Goal: Communication & Community: Answer question/provide support

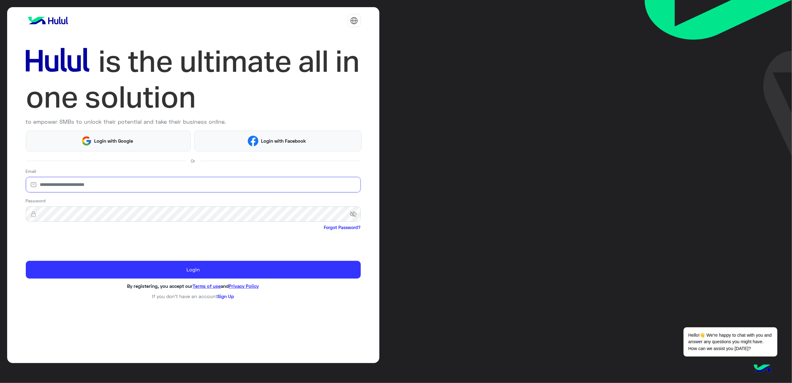
drag, startPoint x: 154, startPoint y: 183, endPoint x: 230, endPoint y: 159, distance: 79.7
click at [154, 183] on input "email" at bounding box center [193, 185] width 335 height 16
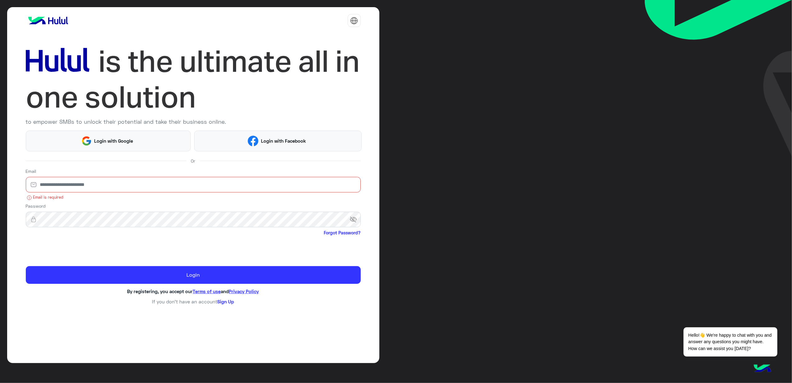
click at [100, 187] on input "email" at bounding box center [193, 185] width 335 height 16
type input "**********"
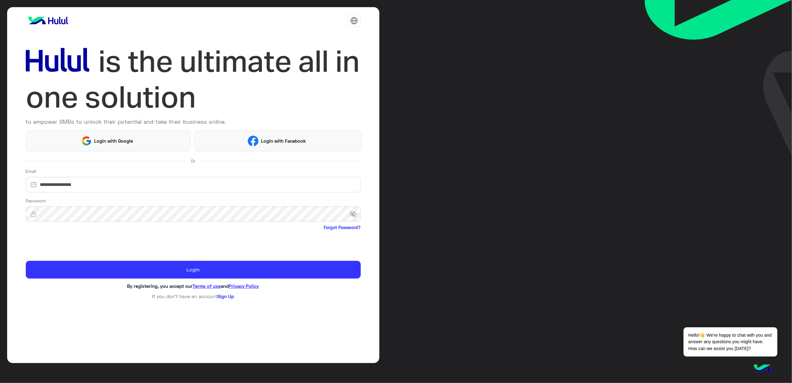
click at [82, 224] on span "Forgot Password?" at bounding box center [193, 228] width 335 height 8
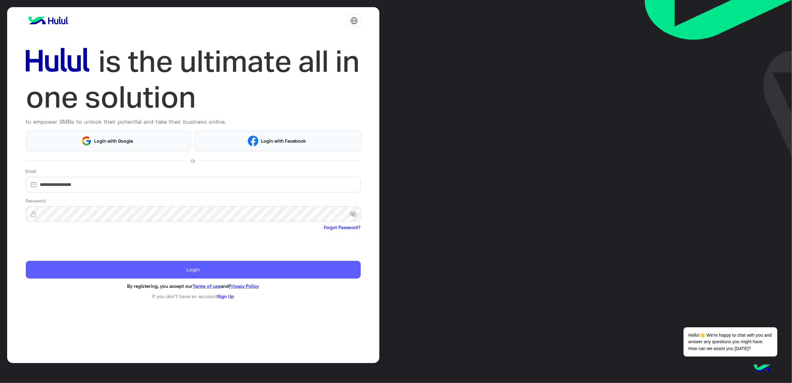
click at [322, 261] on button "Login" at bounding box center [193, 270] width 335 height 18
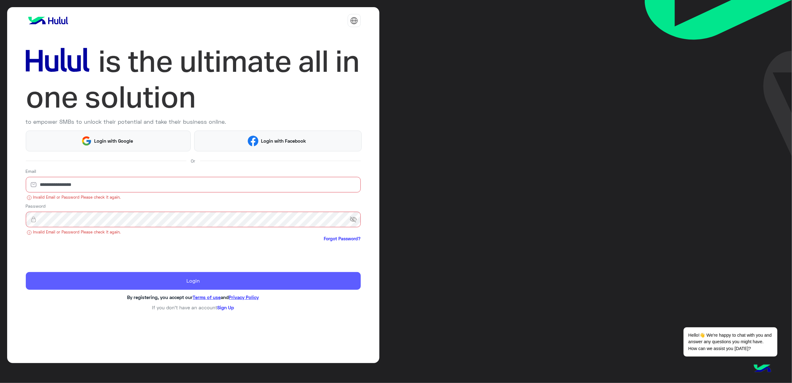
click at [263, 279] on button "Login" at bounding box center [193, 281] width 335 height 18
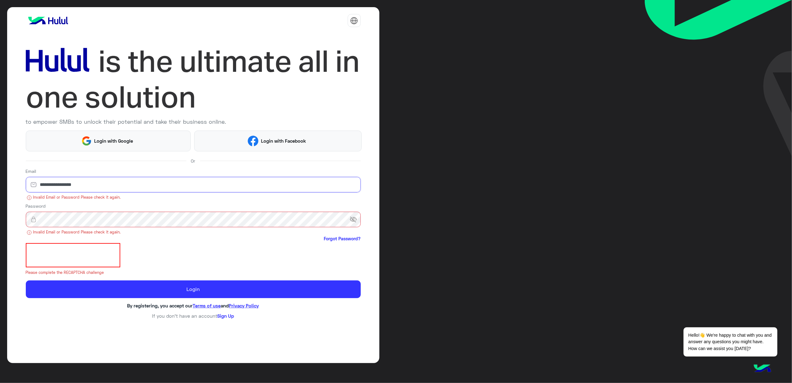
click at [97, 183] on input "**********" at bounding box center [193, 185] width 335 height 16
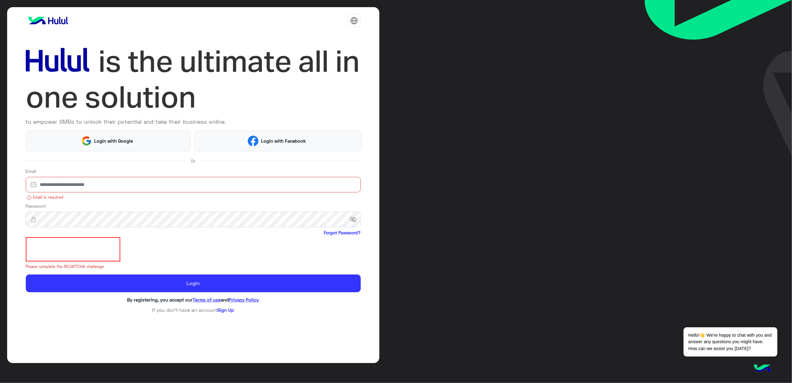
click at [96, 187] on input "email" at bounding box center [193, 185] width 335 height 16
click at [130, 189] on input "**********" at bounding box center [193, 185] width 335 height 16
click at [50, 183] on input "**********" at bounding box center [193, 185] width 335 height 16
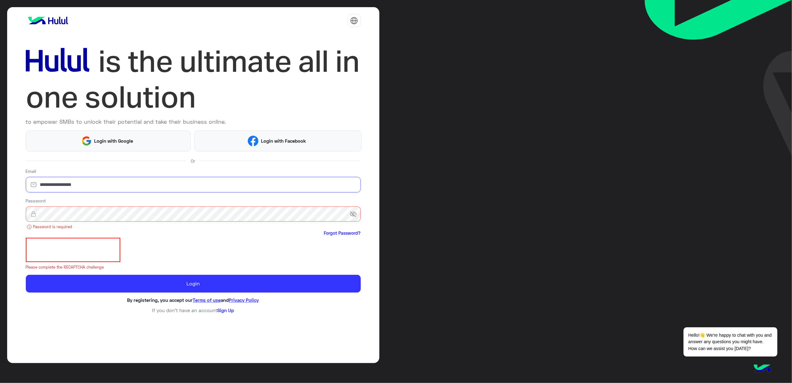
click at [50, 183] on input "**********" at bounding box center [193, 185] width 335 height 16
type input "**********"
click at [61, 199] on div "Password visibility_off Password is required Forgot Password?" at bounding box center [193, 217] width 335 height 40
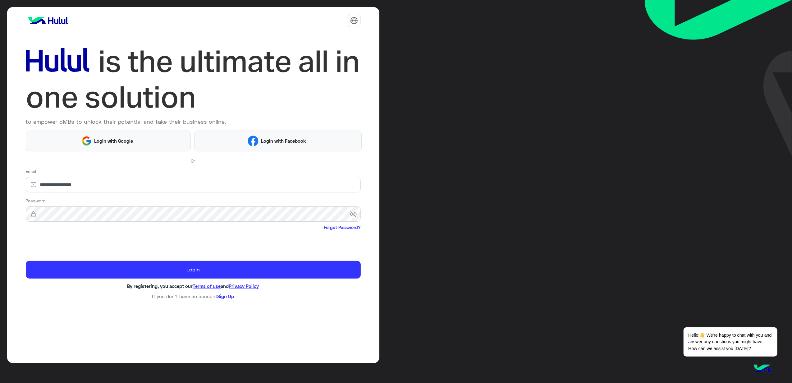
click at [351, 214] on span "visibility_off" at bounding box center [354, 213] width 11 height 11
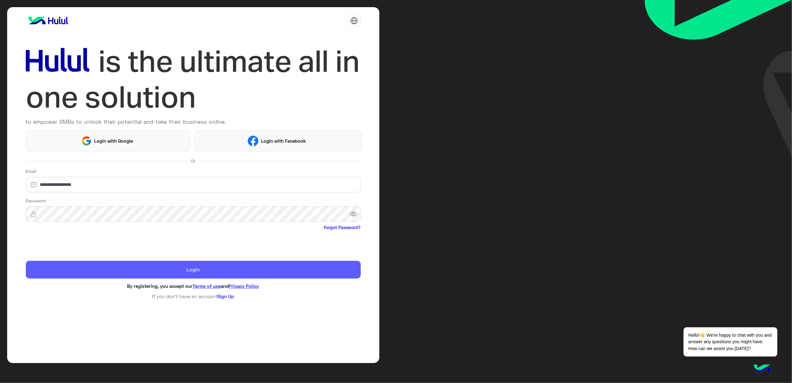
click at [169, 272] on button "Login" at bounding box center [193, 270] width 335 height 18
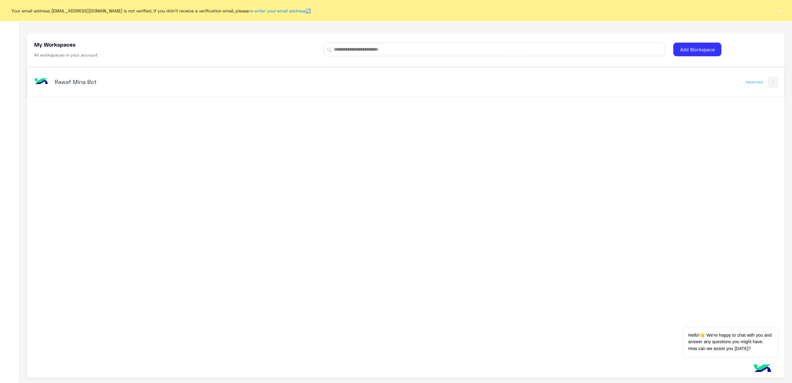
click at [593, 10] on button "×" at bounding box center [779, 10] width 6 height 6
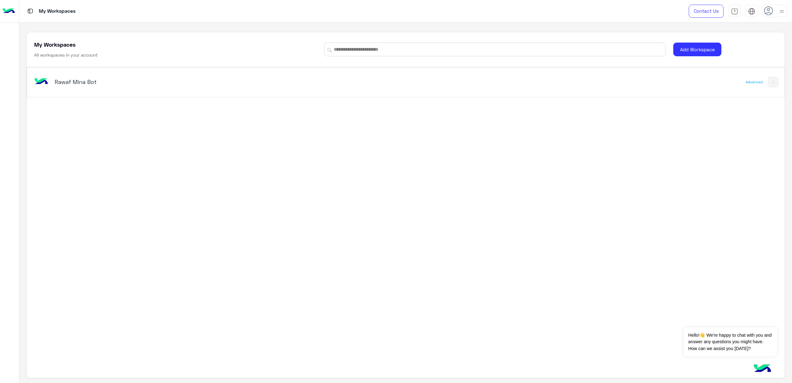
click at [84, 76] on div "Rawaf Mina Bot" at bounding box center [256, 82] width 447 height 18
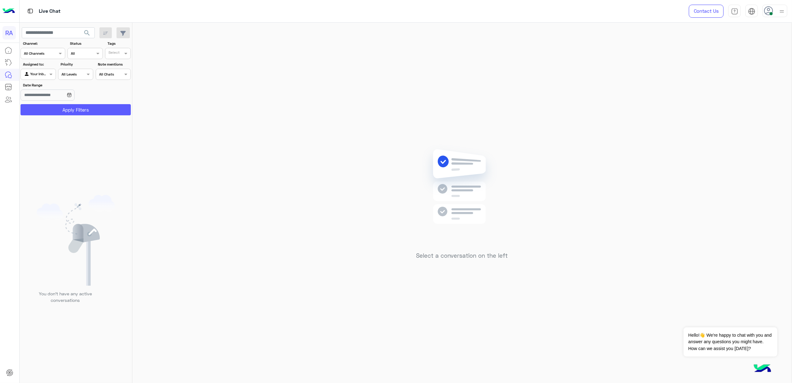
click at [71, 108] on button "Apply Filters" at bounding box center [75, 109] width 110 height 11
click at [39, 71] on div at bounding box center [38, 73] width 34 height 6
click at [50, 99] on b "Unassigned" at bounding box center [42, 98] width 24 height 5
click at [56, 108] on button "Apply Filters" at bounding box center [75, 109] width 110 height 11
click at [593, 287] on button "Dismiss ✕" at bounding box center [758, 319] width 37 height 12
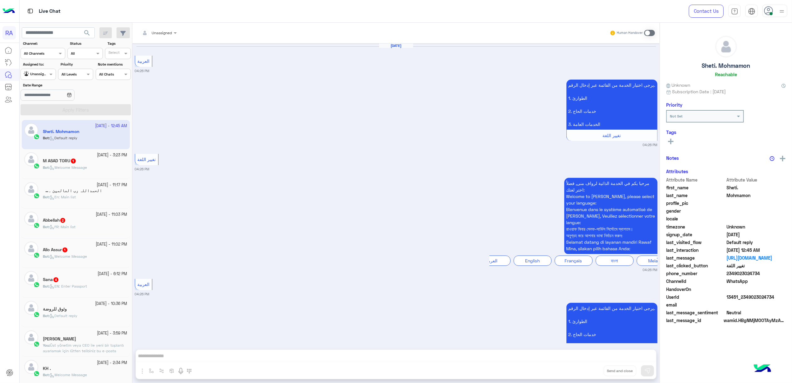
scroll to position [1532, 0]
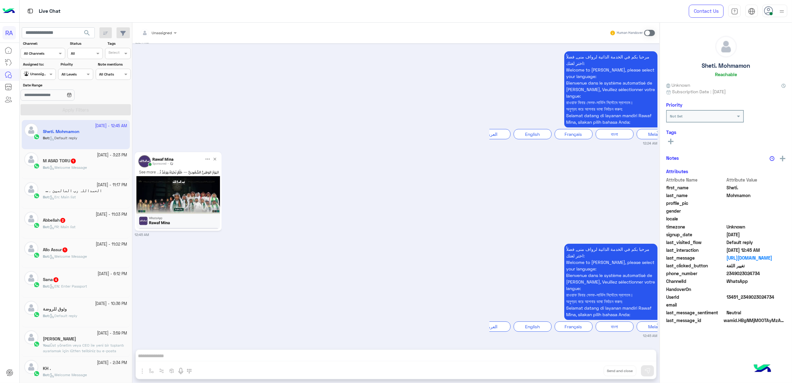
click at [98, 155] on small "[DATE] - 3:23 PM" at bounding box center [112, 155] width 30 height 6
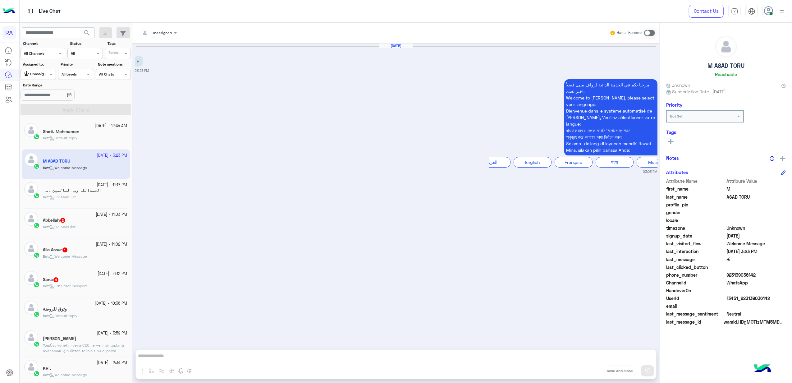
drag, startPoint x: 503, startPoint y: 208, endPoint x: 620, endPoint y: 218, distance: 117.2
click at [503, 208] on div "[DATE] Hi 03:23 PM مرحبا بكم في الخدمة الذاتية لرواف منى, فضلاُ اختر لغتك: Welc…" at bounding box center [395, 193] width 527 height 300
click at [593, 149] on div "M ASAD TORU Reachable Unknown Subscription Date : [DATE] Priority Not Set Tags …" at bounding box center [726, 202] width 132 height 358
click at [235, 204] on div "[DATE] Hi 03:23 PM مرحبا بكم في الخدمة الذاتية لرواف منى, فضلاُ اختر لغتك: Welc…" at bounding box center [395, 193] width 527 height 300
click at [593, 29] on div "Unassigned Human Handover" at bounding box center [395, 33] width 527 height 20
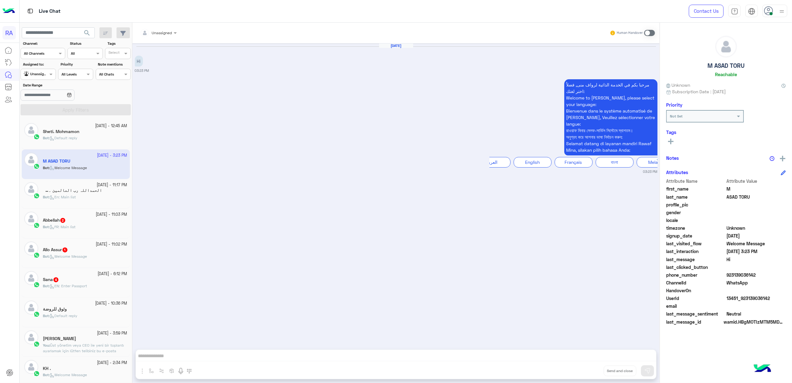
click at [164, 287] on div "Unassigned Human Handover [DATE] Hi 03:23 PM مرحبا بكم في الخدمة الذاتية لرواف …" at bounding box center [395, 204] width 527 height 362
click at [593, 34] on span at bounding box center [649, 33] width 11 height 6
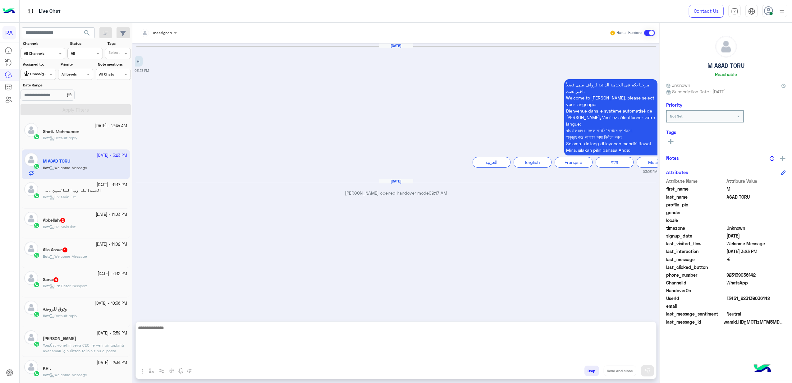
click at [314, 287] on textarea at bounding box center [396, 342] width 520 height 37
paste textarea "**********"
type textarea "**********"
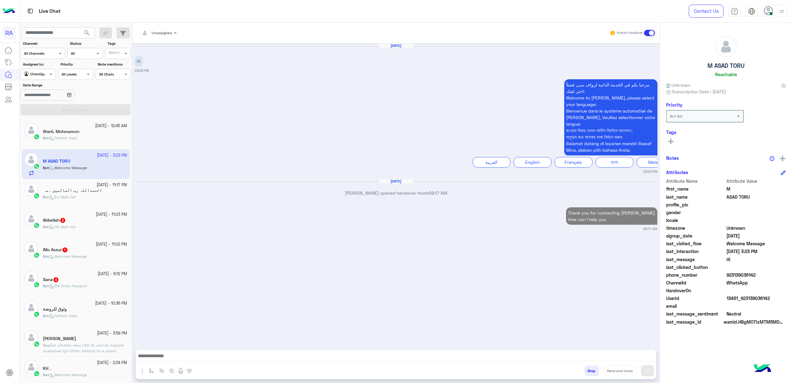
click at [60, 191] on h5 "الحمداللہ رب العالمین ۔ 6" at bounding box center [72, 190] width 59 height 5
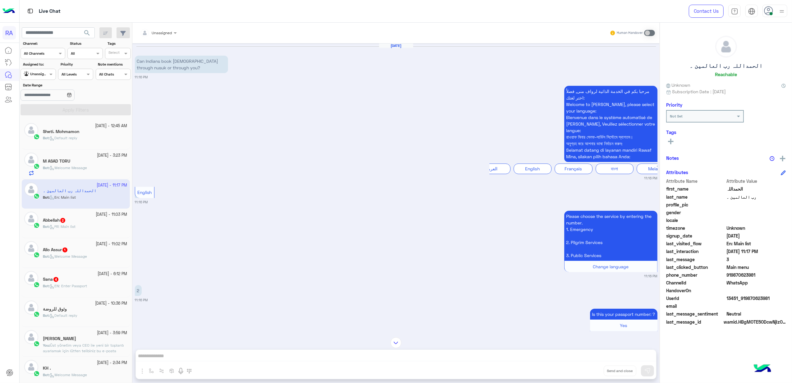
click at [68, 219] on div "Abbellah 2" at bounding box center [85, 220] width 84 height 7
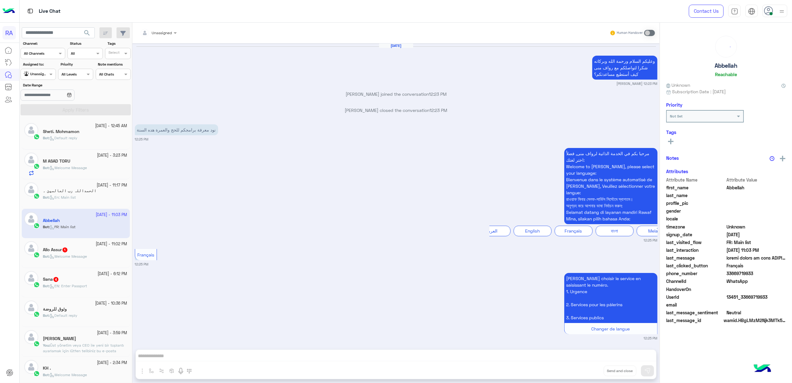
scroll to position [1783, 0]
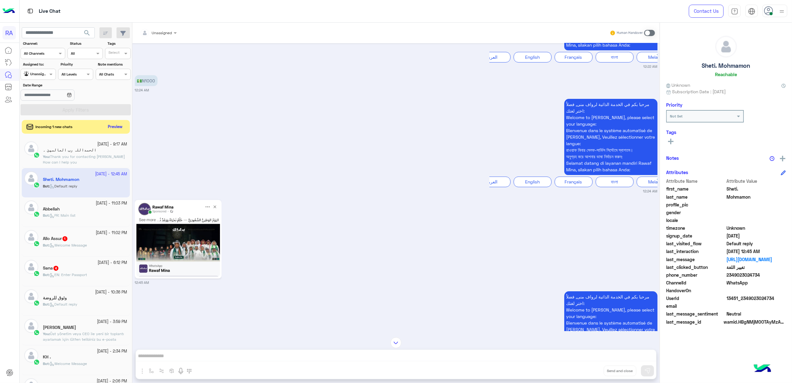
scroll to position [2588, 0]
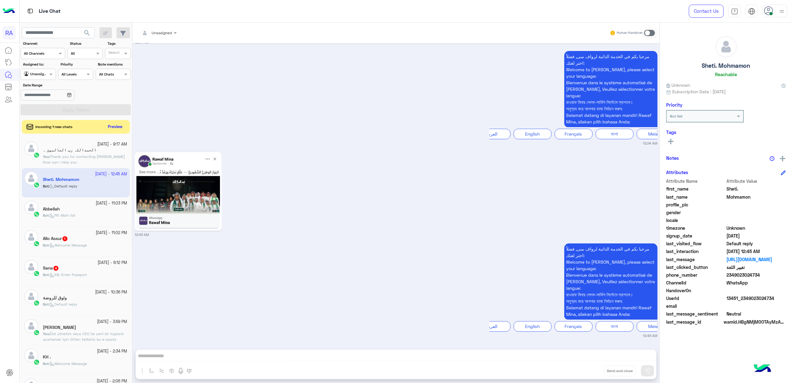
click at [265, 287] on div "Unassigned Human Handover [DATE] Semi 01:09 PM مرحبا بكم في الخدمة الذاتية لروا…" at bounding box center [395, 204] width 527 height 362
click at [593, 34] on span at bounding box center [649, 33] width 11 height 6
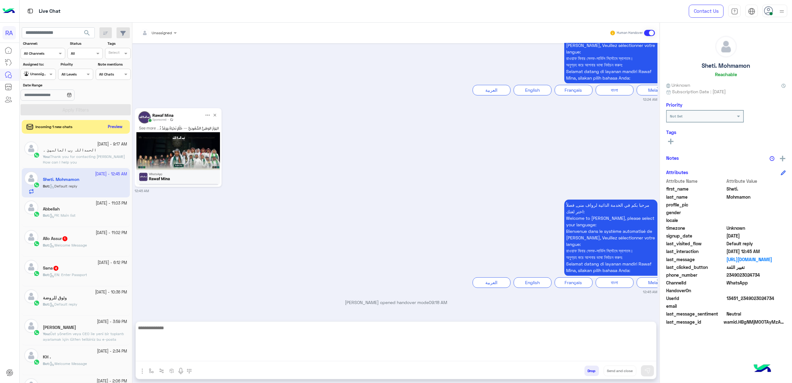
click at [283, 287] on textarea at bounding box center [396, 342] width 520 height 37
paste textarea "**********"
type textarea "**********"
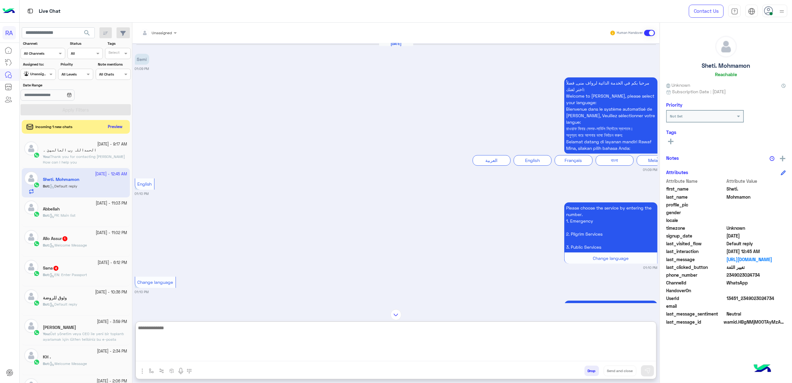
scroll to position [2678, 0]
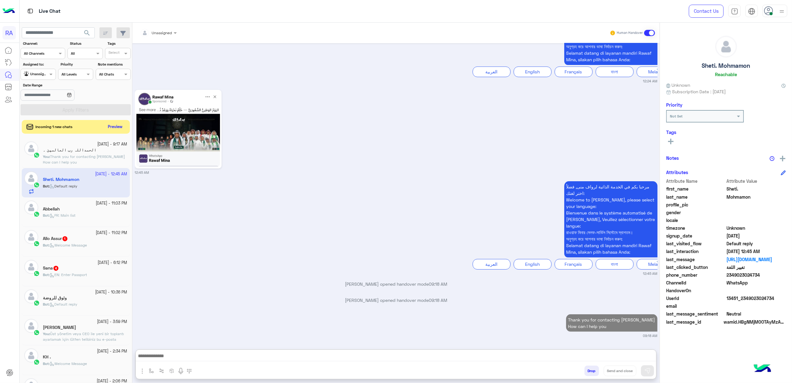
click at [37, 129] on span "Incoming 1 new chats" at bounding box center [54, 127] width 37 height 6
click at [123, 127] on div "search Channel: Channel All Channels Status Channel All Tags Select Assigned to…" at bounding box center [76, 204] width 113 height 362
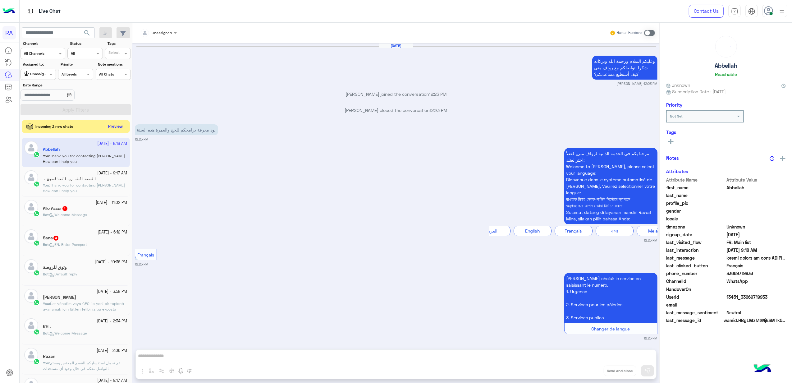
scroll to position [2443, 0]
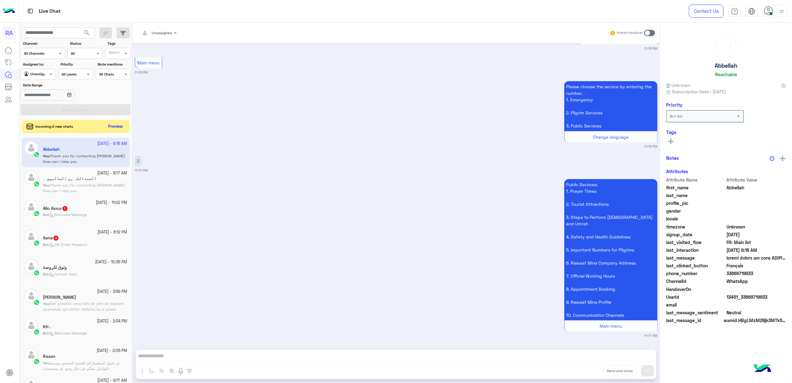
click at [115, 129] on button "Preview" at bounding box center [115, 126] width 19 height 8
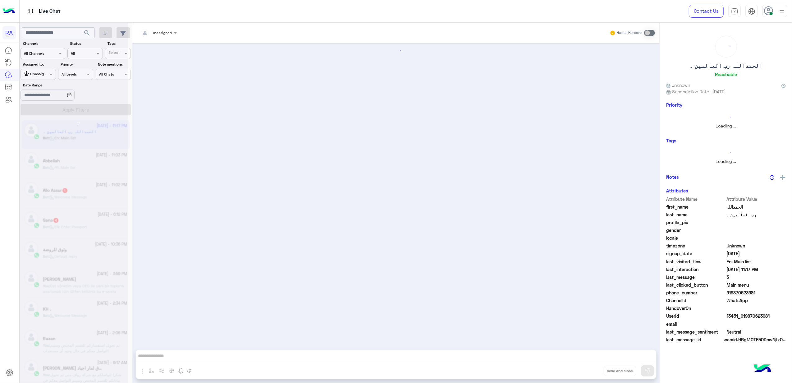
scroll to position [371, 0]
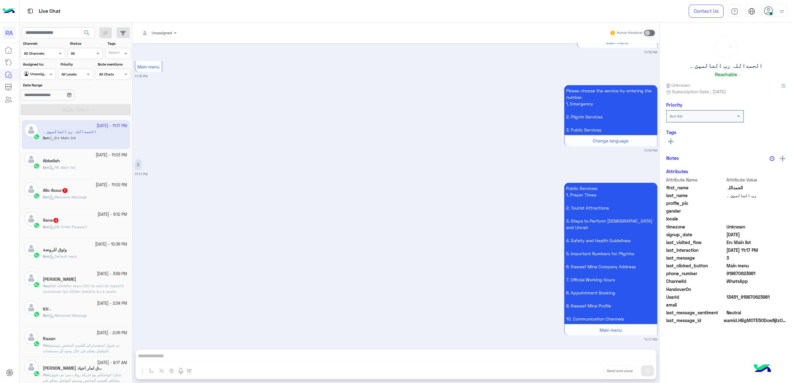
click at [83, 132] on app-inbox-user "[DATE] - 11:17 PM الحمداللہ رب العالمین ۔ Bot : En: Main list" at bounding box center [76, 134] width 108 height 29
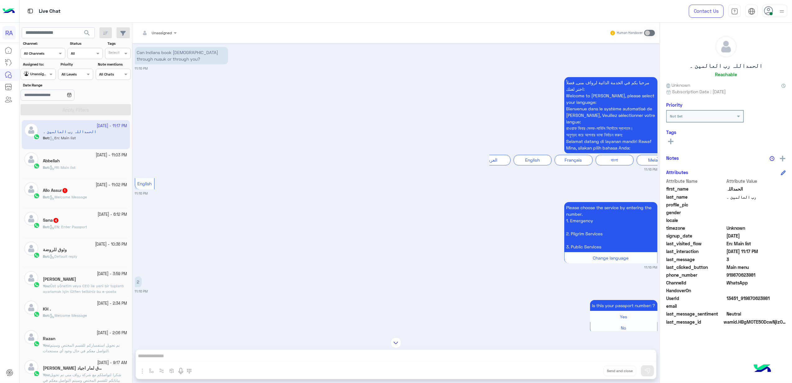
scroll to position [0, 0]
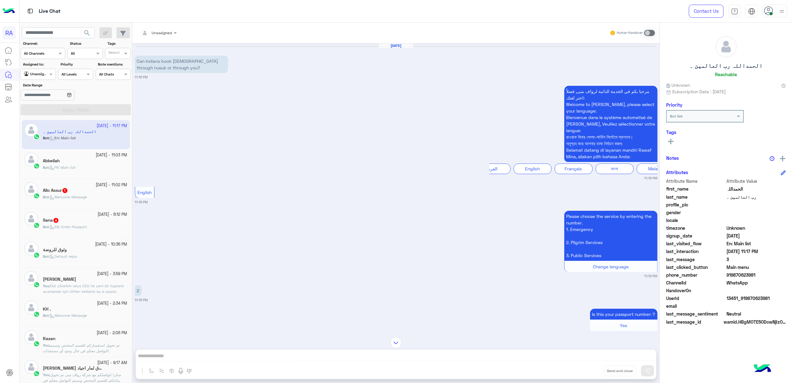
click at [71, 184] on div "[DATE] - 11:02 PM" at bounding box center [85, 185] width 84 height 6
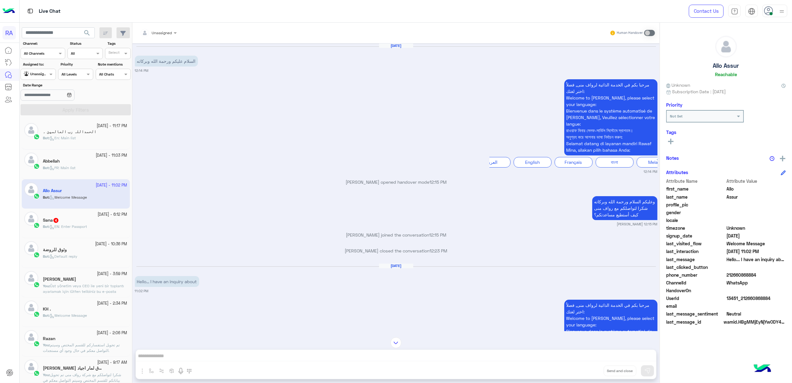
scroll to position [61, 0]
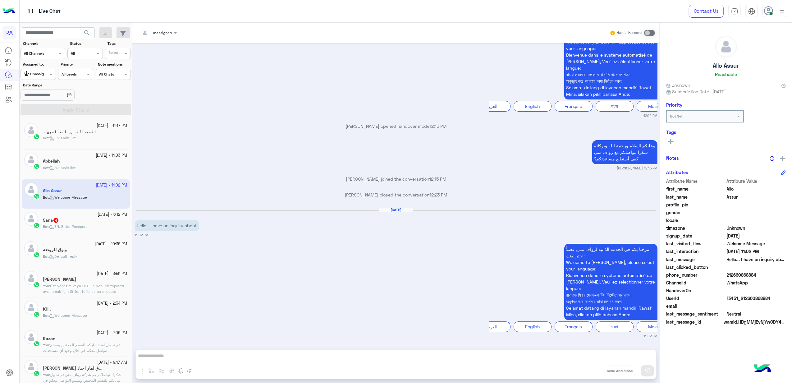
click at [98, 216] on small "[DATE] - 6:12 PM" at bounding box center [113, 214] width 30 height 6
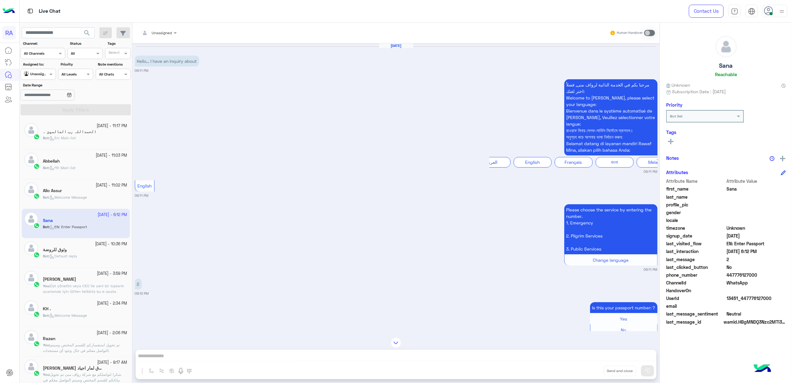
scroll to position [65, 0]
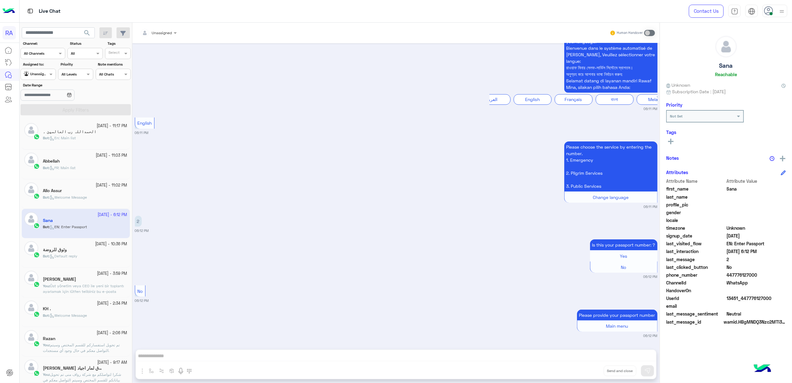
click at [52, 255] on icon at bounding box center [51, 255] width 2 height 2
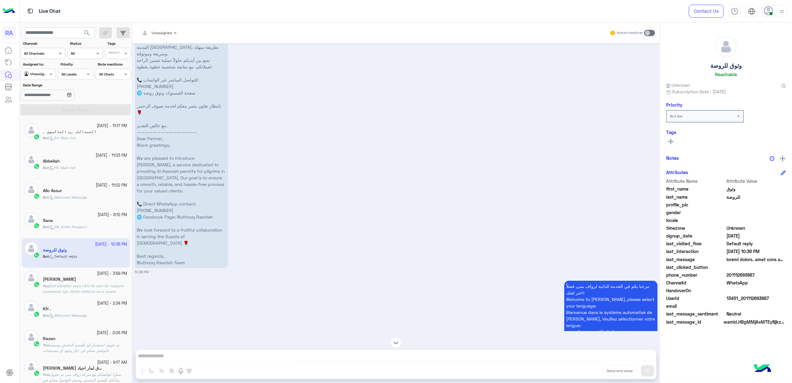
scroll to position [116, 0]
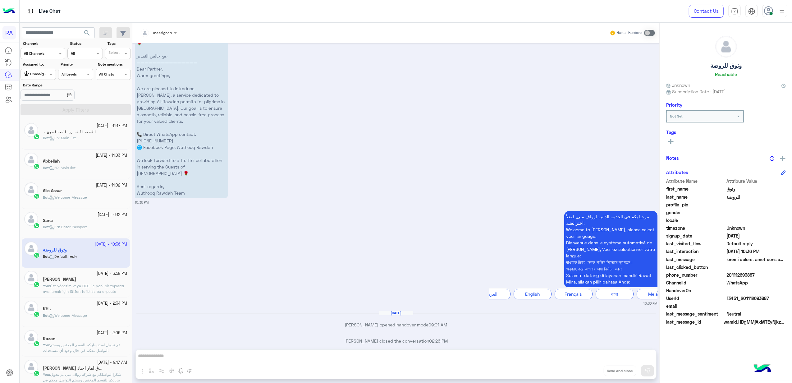
click at [40, 73] on div at bounding box center [38, 73] width 34 height 6
click at [39, 110] on b "Your Inbox" at bounding box center [41, 110] width 22 height 5
click at [64, 107] on button "Apply Filters" at bounding box center [75, 109] width 110 height 11
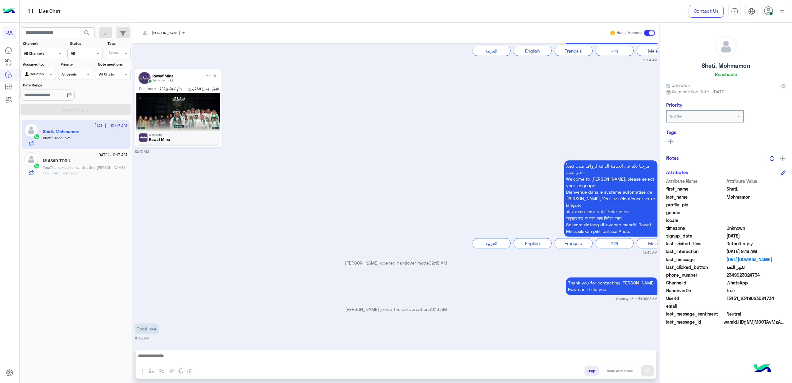
scroll to position [1496, 0]
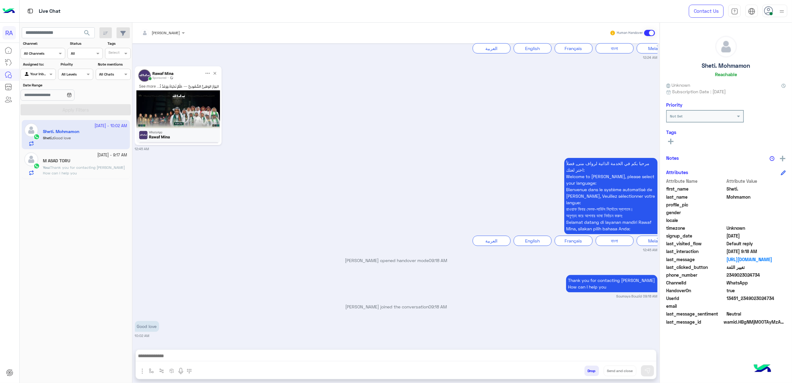
drag, startPoint x: 651, startPoint y: 33, endPoint x: 633, endPoint y: 39, distance: 19.8
click at [593, 33] on span at bounding box center [649, 33] width 11 height 6
click at [98, 153] on small "[DATE] - 9:17 AM" at bounding box center [113, 155] width 30 height 6
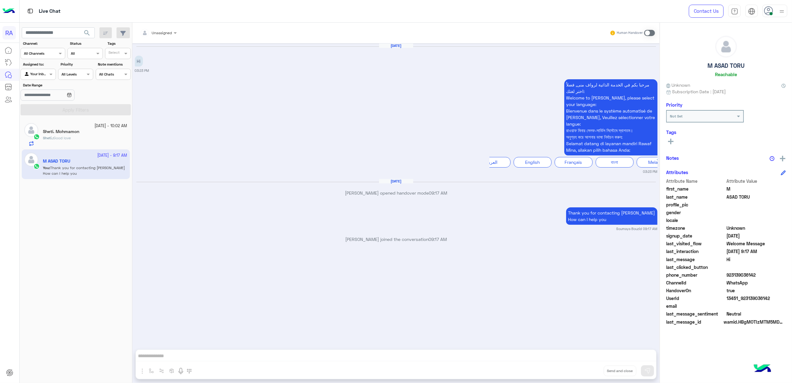
click at [39, 70] on div "Agent Filter Your Inbox" at bounding box center [37, 74] width 35 height 11
click at [42, 94] on div "Unassigned" at bounding box center [39, 99] width 36 height 12
click at [73, 110] on button "Apply Filters" at bounding box center [75, 109] width 110 height 11
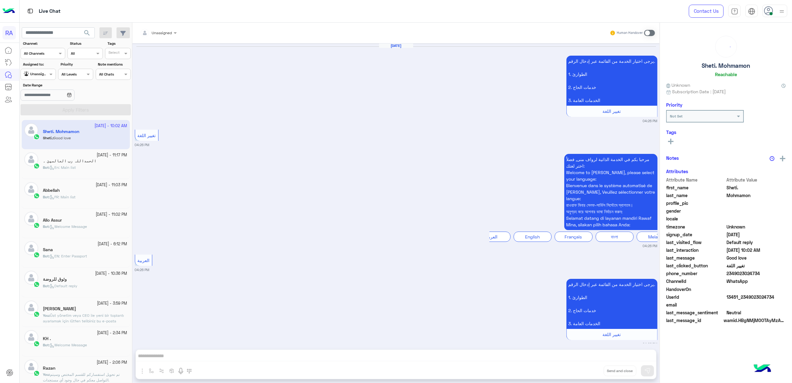
scroll to position [1385, 0]
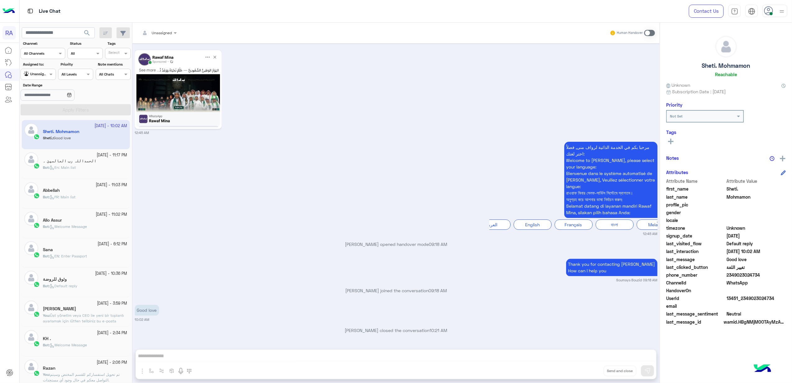
click at [175, 86] on img at bounding box center [178, 89] width 84 height 75
